Goal: Information Seeking & Learning: Understand process/instructions

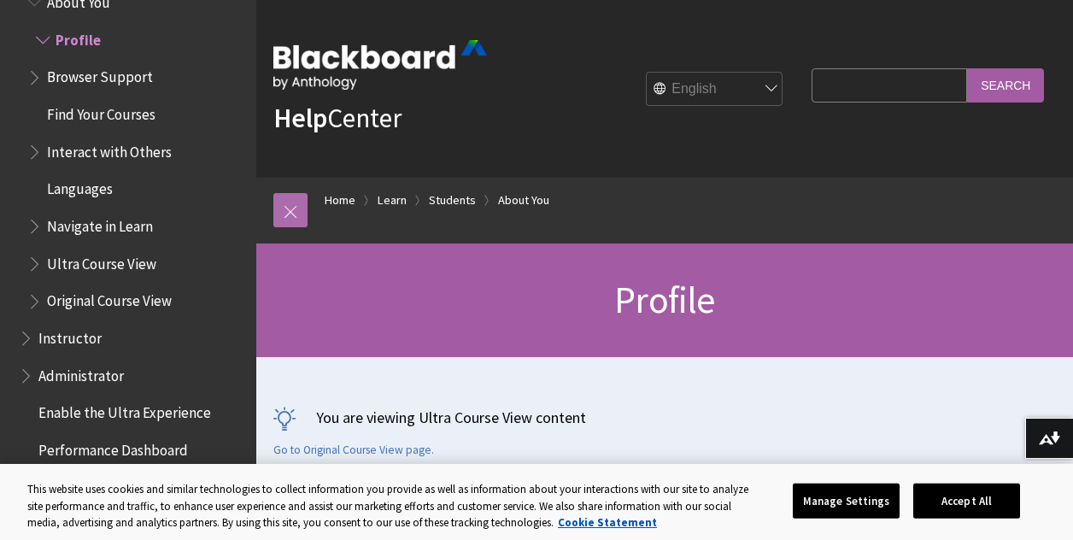
click at [285, 206] on link at bounding box center [290, 210] width 34 height 34
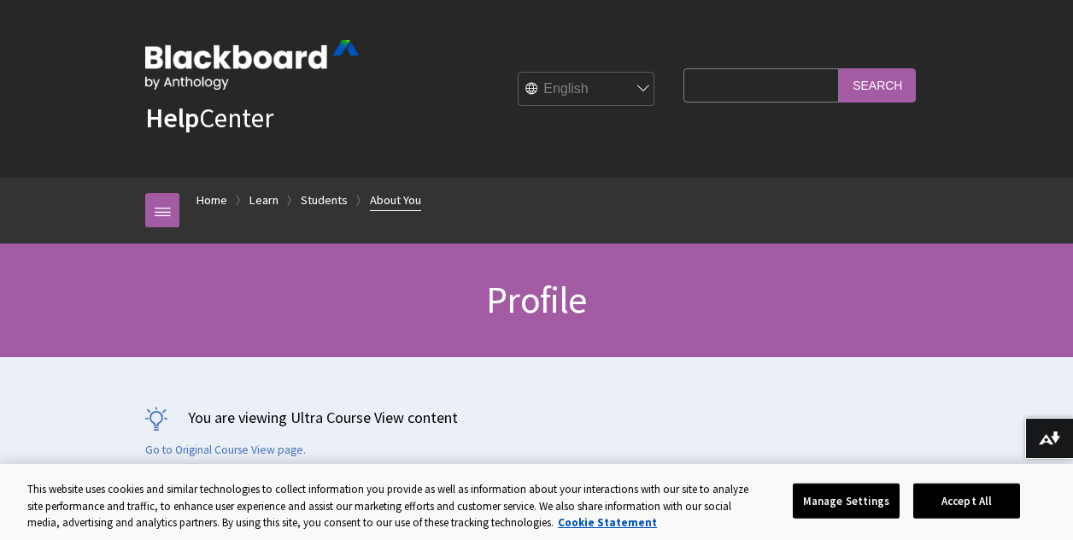
click at [388, 193] on link "About You" at bounding box center [395, 200] width 51 height 21
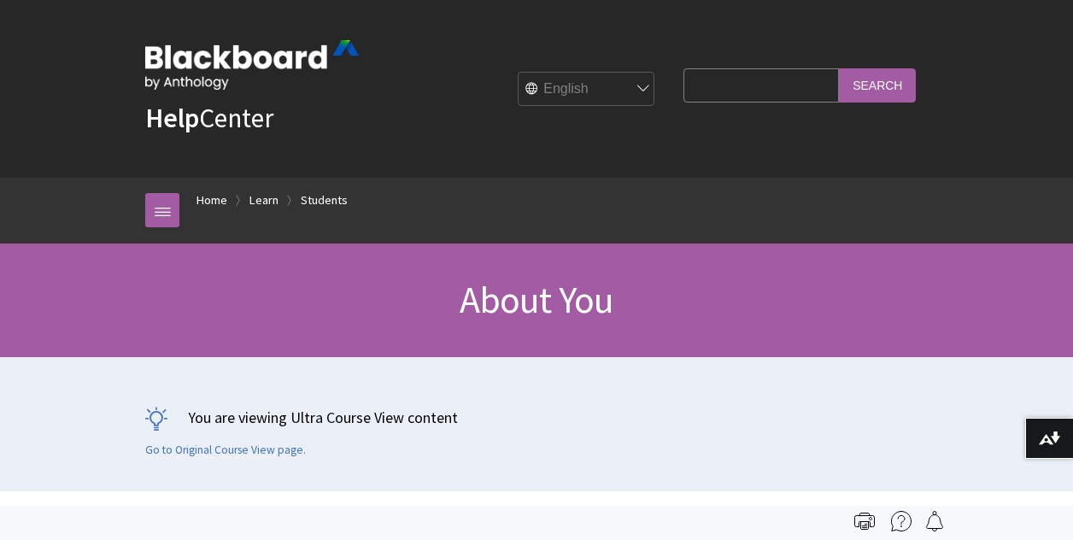
scroll to position [1757, 0]
click at [168, 207] on link at bounding box center [162, 210] width 34 height 34
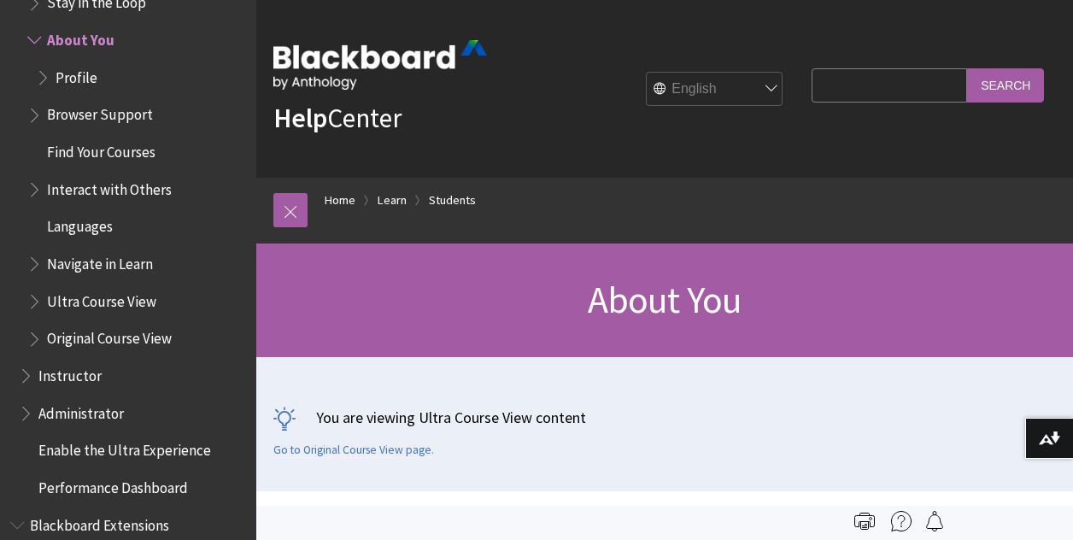
click at [73, 79] on span "Profile" at bounding box center [77, 74] width 42 height 23
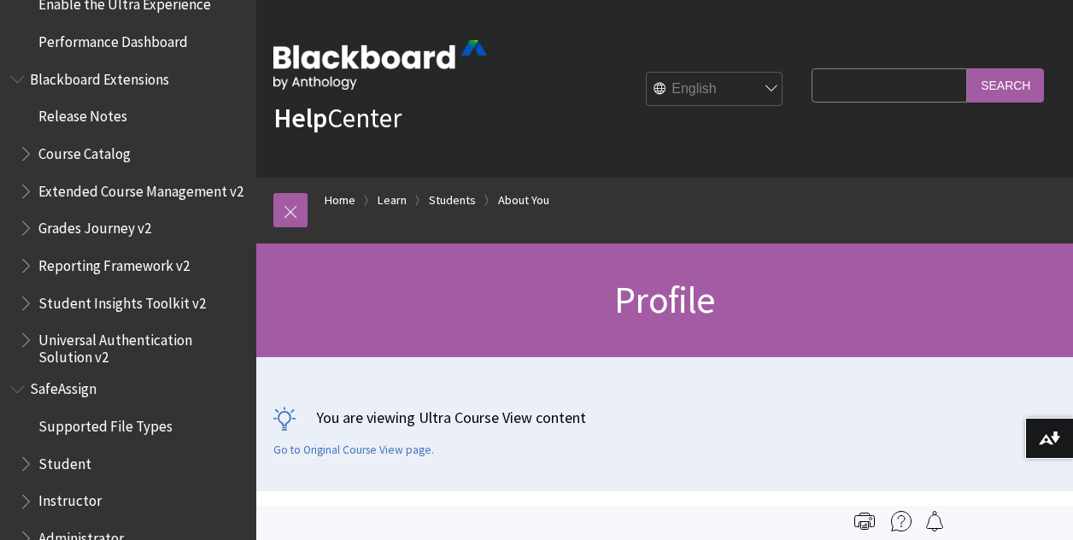
scroll to position [2204, 0]
